Goal: Task Accomplishment & Management: Manage account settings

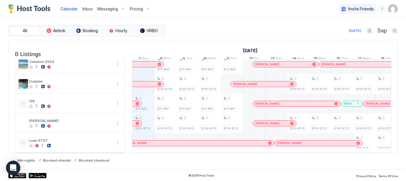
scroll to position [78, 0]
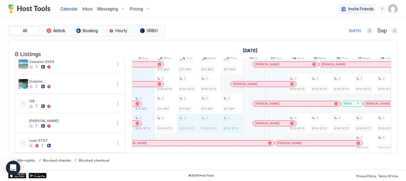
drag, startPoint x: 188, startPoint y: 117, endPoint x: 227, endPoint y: 114, distance: 38.9
click at [227, 114] on div "2 $73-$87 2 $165-$175 2 $64-$74 2 $64-$74 2 $79-$89 2 $165-$175 2 $73-$87 2 $16…" at bounding box center [330, 71] width 1147 height 163
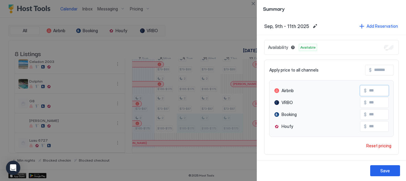
click at [360, 91] on div "$ ***" at bounding box center [374, 90] width 29 height 11
type input "***"
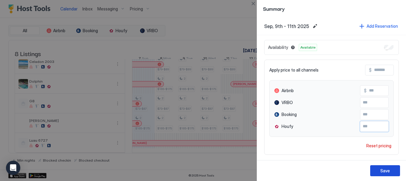
type input "***"
click at [390, 168] on button "Save" at bounding box center [385, 170] width 30 height 11
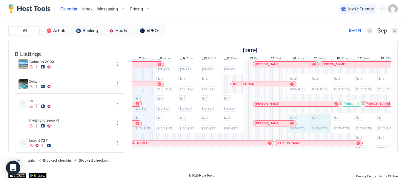
drag, startPoint x: 301, startPoint y: 118, endPoint x: 311, endPoint y: 120, distance: 9.7
click at [315, 120] on div "2 $73-$87 2 $165-$175 2 $64-$74 2 $64-$74 2 $79-$89 2 $165-$175 2 $73-$87 2 $16…" at bounding box center [330, 71] width 1147 height 163
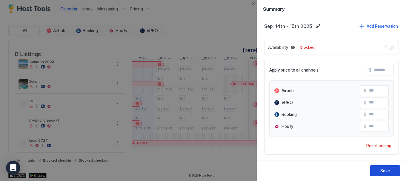
click at [379, 168] on button "Save" at bounding box center [385, 170] width 30 height 11
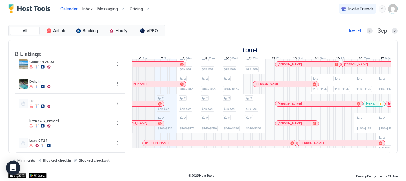
scroll to position [0, 349]
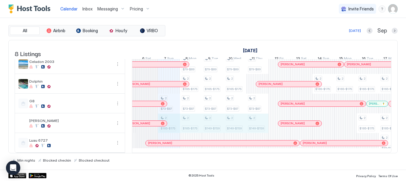
drag, startPoint x: 175, startPoint y: 121, endPoint x: 254, endPoint y: 121, distance: 79.6
click at [254, 121] on div "2 $73-$87 2 $165-$175 2 $64-$74 2 $64-$74 2 $79-$89 2 $165-$175 2 $73-$87 2 $16…" at bounding box center [356, 71] width 1147 height 163
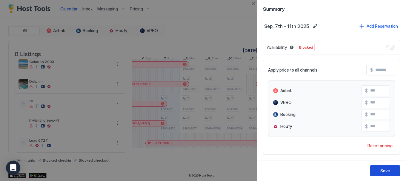
click at [385, 171] on div "Save" at bounding box center [385, 171] width 10 height 6
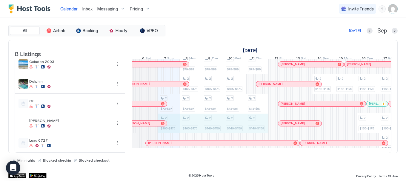
drag, startPoint x: 173, startPoint y: 116, endPoint x: 249, endPoint y: 114, distance: 76.1
click at [249, 114] on div "2 $73-$87 2 $165-$175 2 $64-$74 2 $64-$74 2 $79-$89 2 $165-$175 2 $73-$87 2 $16…" at bounding box center [356, 71] width 1147 height 163
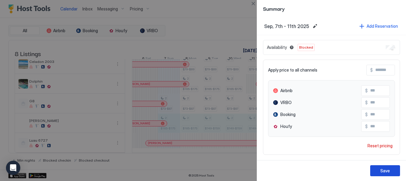
click at [387, 168] on div "Save" at bounding box center [385, 171] width 10 height 6
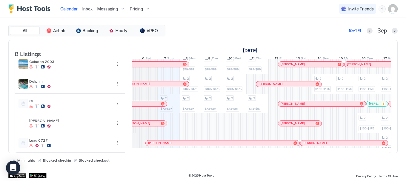
click at [141, 121] on div at bounding box center [140, 123] width 5 height 5
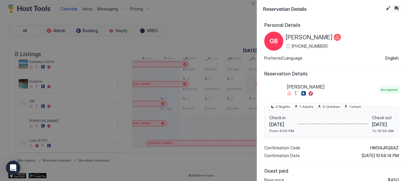
click at [396, 7] on button "Inbox" at bounding box center [395, 8] width 7 height 7
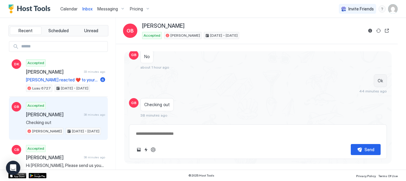
click at [342, 123] on div "Scheduled Messages" at bounding box center [359, 126] width 41 height 6
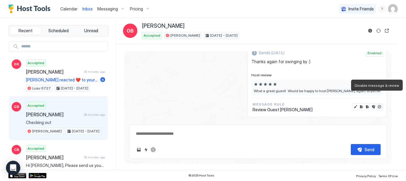
click at [376, 104] on button "Disable message & review" at bounding box center [379, 107] width 6 height 6
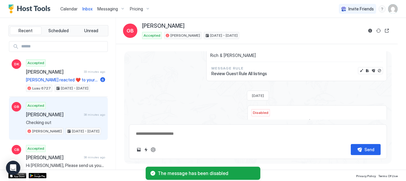
scroll to position [1187, 0]
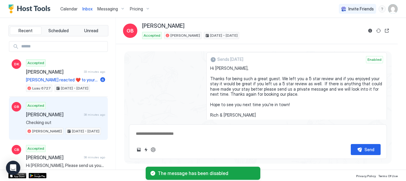
click at [376, 127] on button "Disable message" at bounding box center [379, 130] width 6 height 6
type textarea "*"
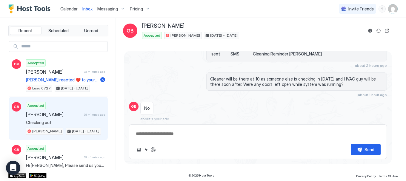
scroll to position [1306, 0]
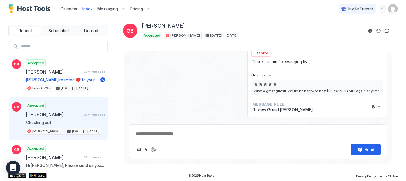
click at [66, 8] on span "Calendar" at bounding box center [68, 8] width 17 height 5
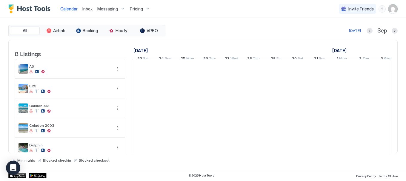
scroll to position [0, 331]
